Goal: Transaction & Acquisition: Purchase product/service

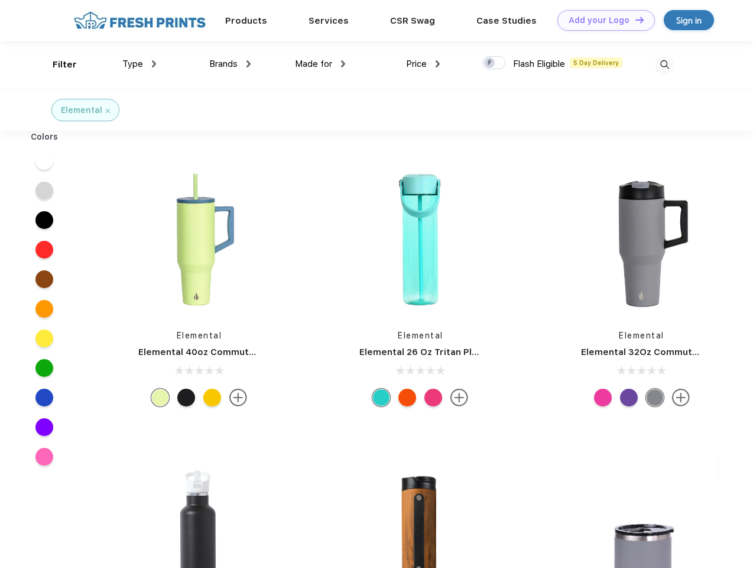
click at [602, 20] on link "Add your Logo Design Tool" at bounding box center [607, 20] width 98 height 21
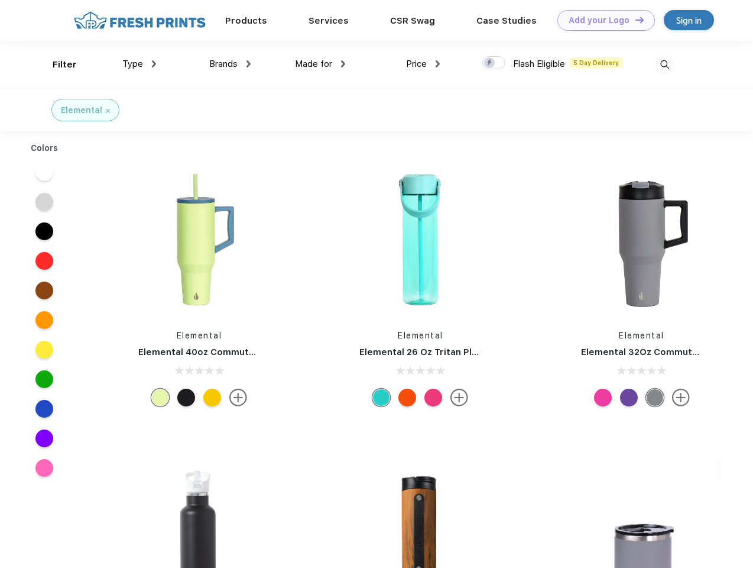
click at [0, 0] on div "Design Tool" at bounding box center [0, 0] width 0 height 0
click at [634, 20] on link "Add your Logo Design Tool" at bounding box center [607, 20] width 98 height 21
click at [57, 64] on div "Filter" at bounding box center [65, 65] width 24 height 14
click at [140, 64] on span "Type" at bounding box center [132, 64] width 21 height 11
click at [230, 64] on span "Brands" at bounding box center [223, 64] width 28 height 11
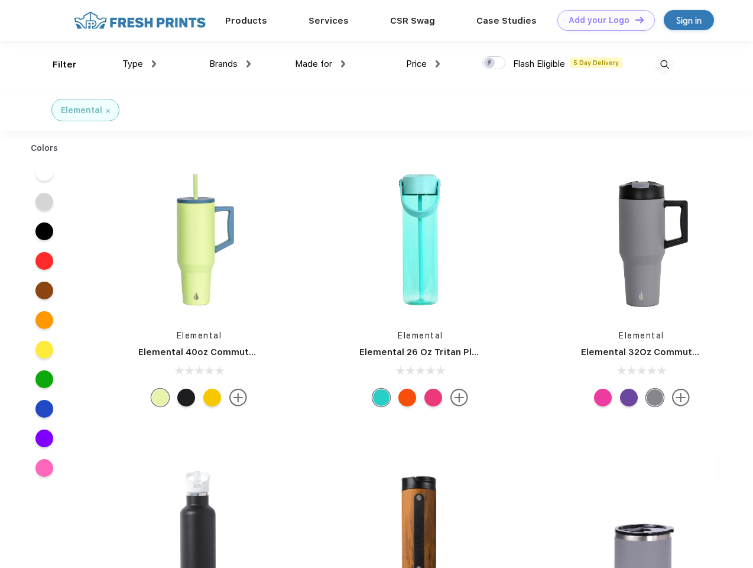
click at [320, 64] on span "Made for" at bounding box center [313, 64] width 37 height 11
click at [423, 64] on span "Price" at bounding box center [416, 64] width 21 height 11
click at [494, 63] on div at bounding box center [494, 62] width 23 height 13
click at [490, 63] on input "checkbox" at bounding box center [487, 60] width 8 height 8
click at [665, 64] on img at bounding box center [665, 65] width 20 height 20
